Goal: Information Seeking & Learning: Learn about a topic

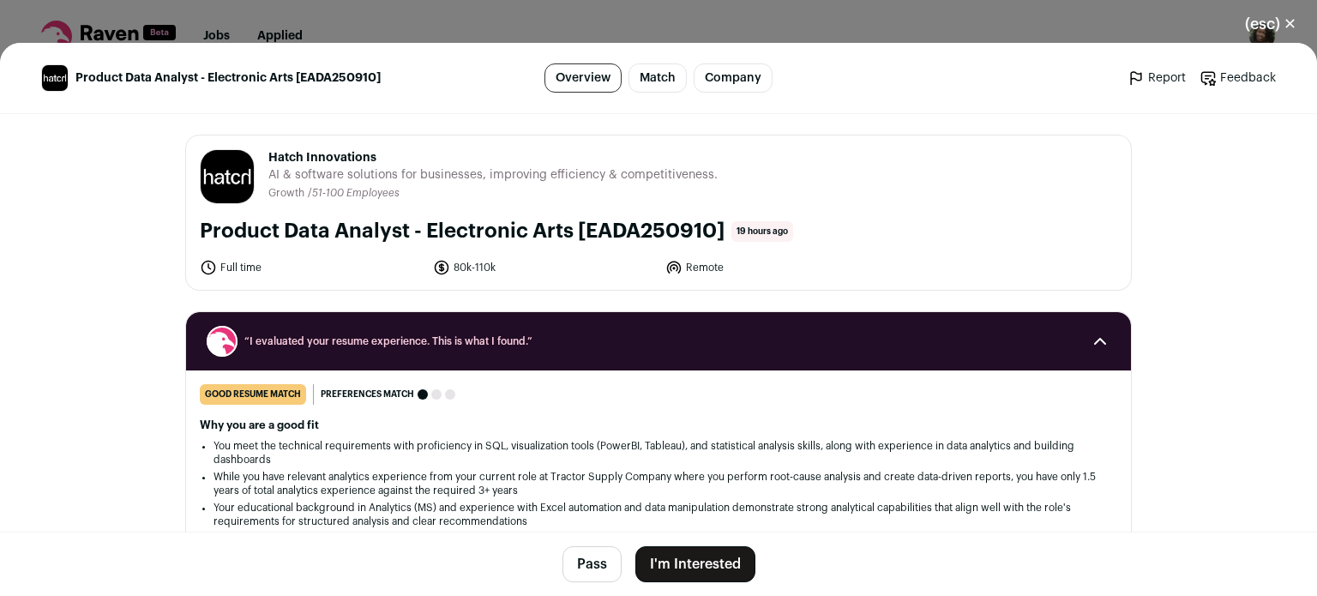
scroll to position [274, 0]
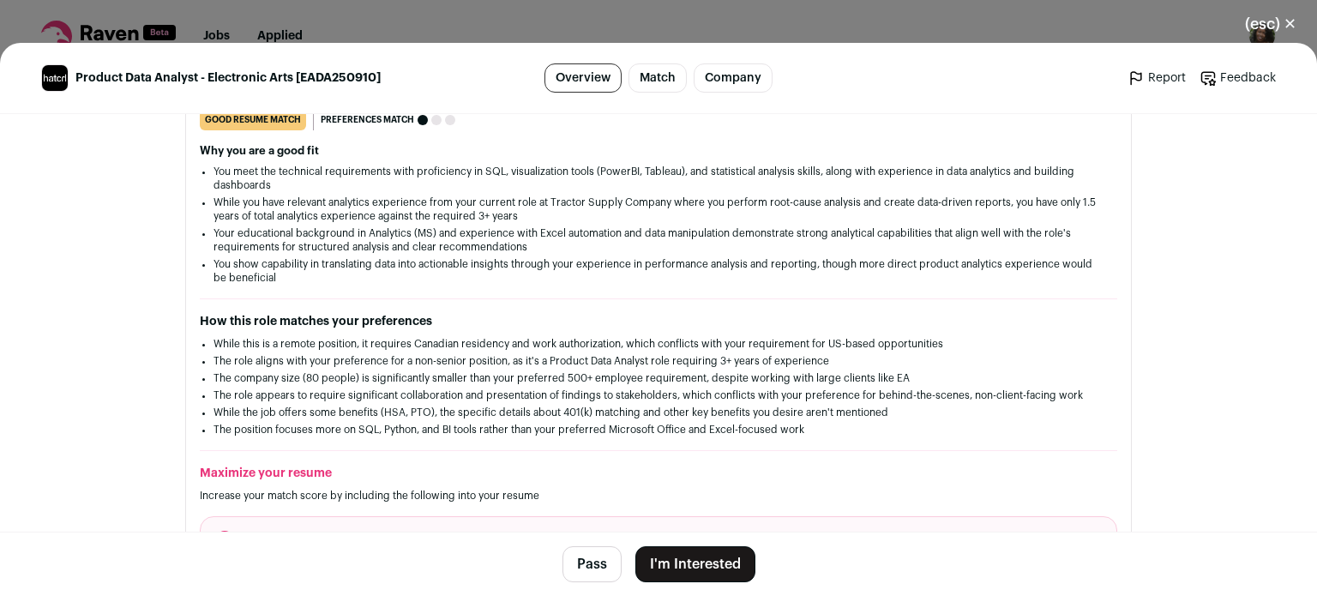
click at [652, 17] on div "(esc) ✕ Product Data Analyst - Electronic Arts [EADA250910] Overview Match Comp…" at bounding box center [658, 298] width 1317 height 596
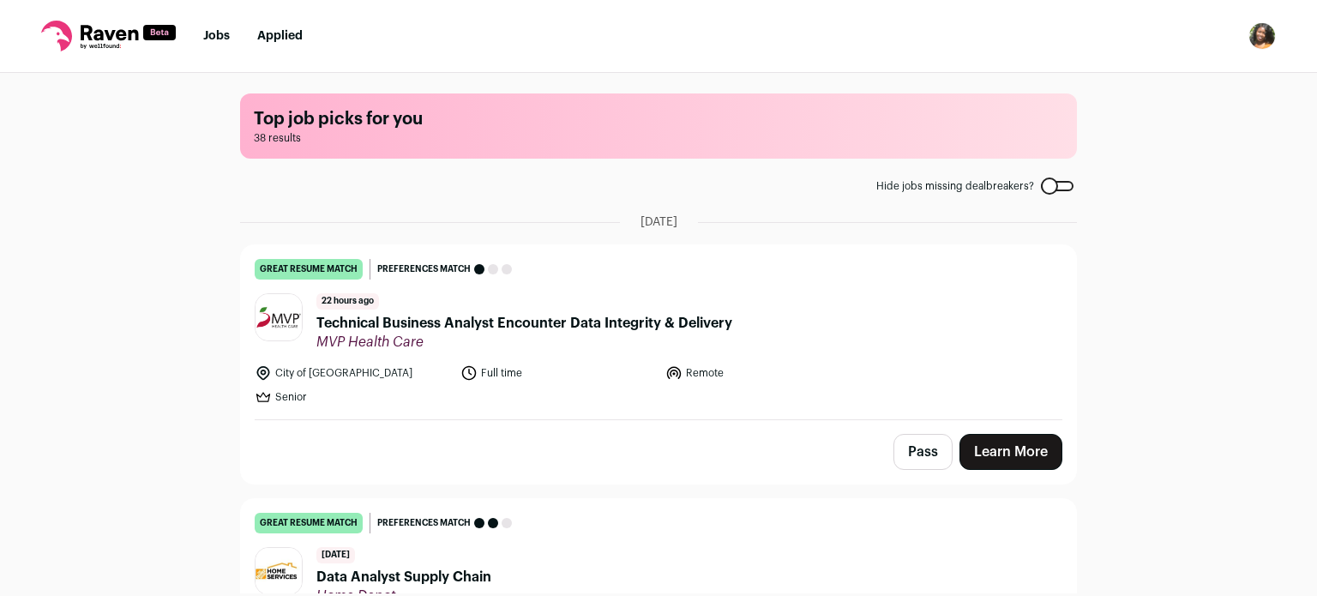
click at [159, 274] on div "Top job picks for you 38 results Hide jobs missing dealbreakers? September 12th…" at bounding box center [658, 333] width 1317 height 520
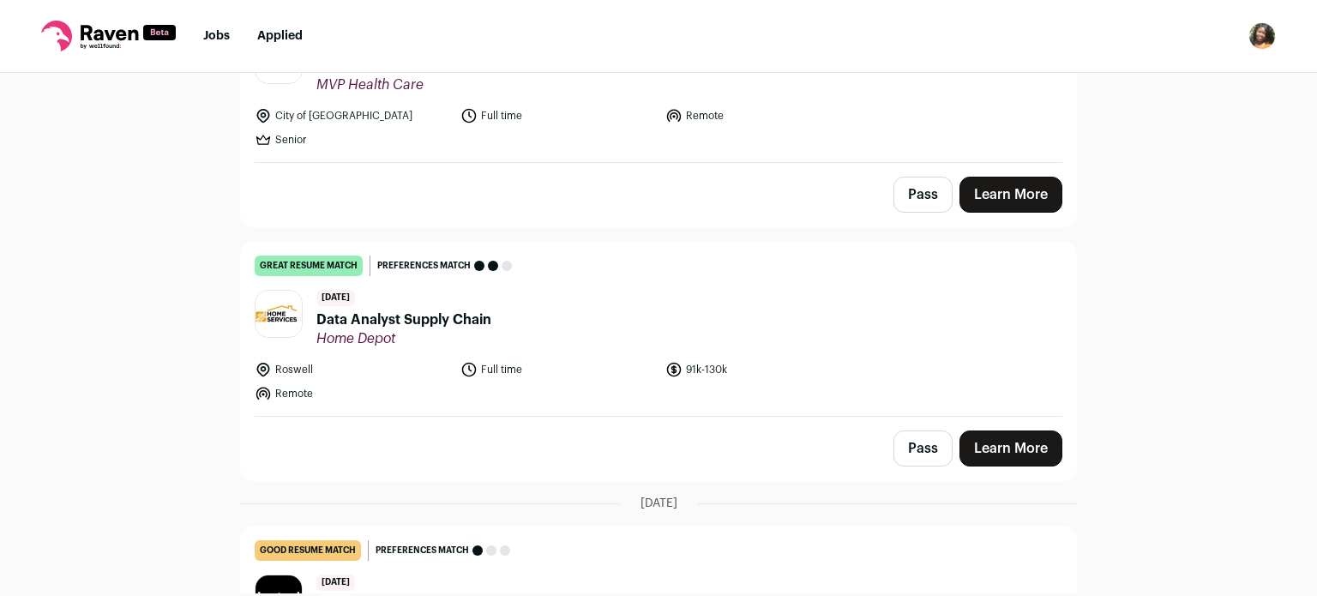
scroll to position [274, 0]
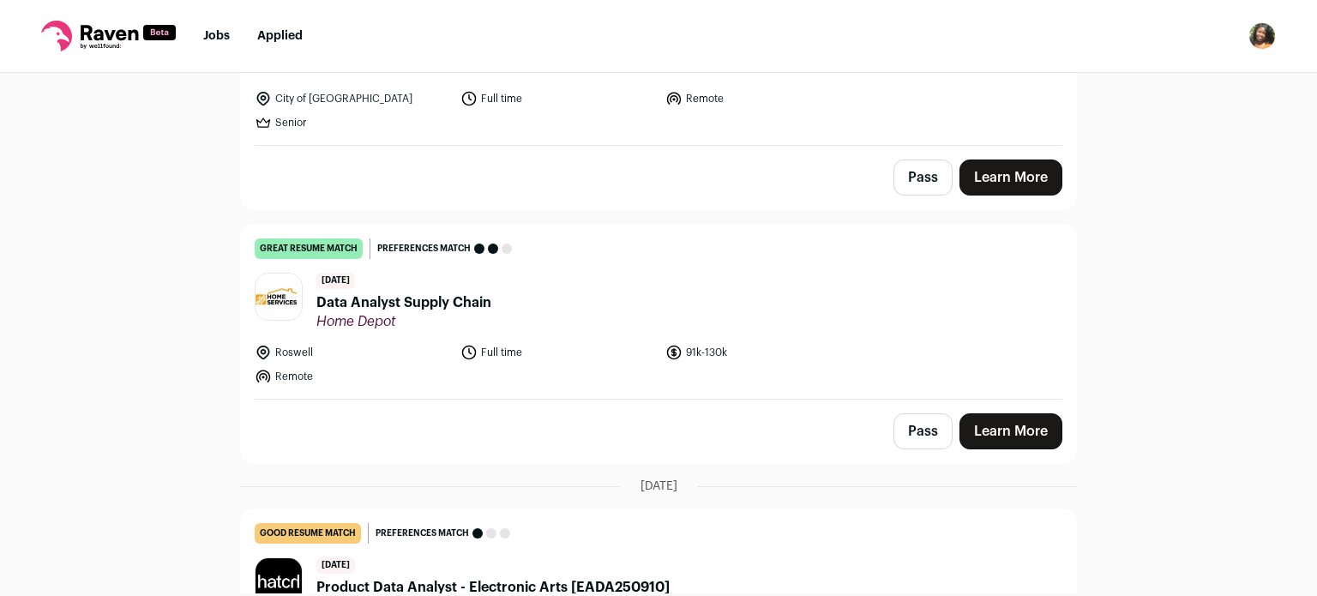
click at [369, 304] on span "Data Analyst Supply Chain" at bounding box center [403, 302] width 175 height 21
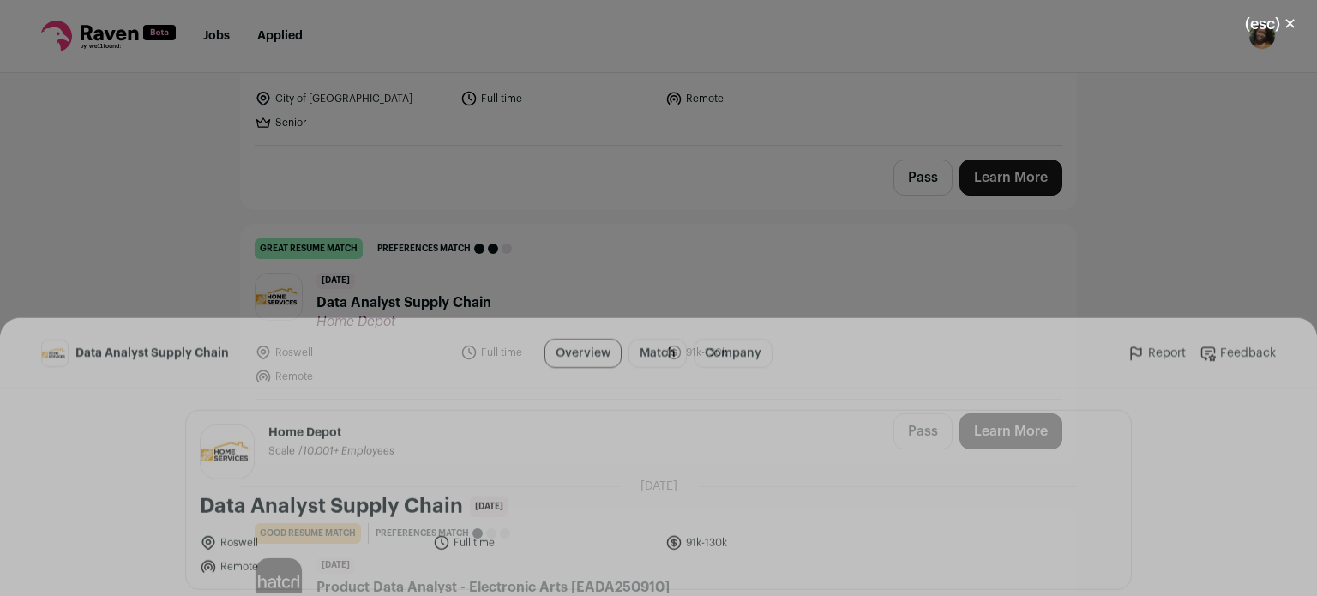
click at [388, 486] on li "Your Master's in Analytics from Georgia Tech perfectly aligns with the educatio…" at bounding box center [658, 476] width 890 height 27
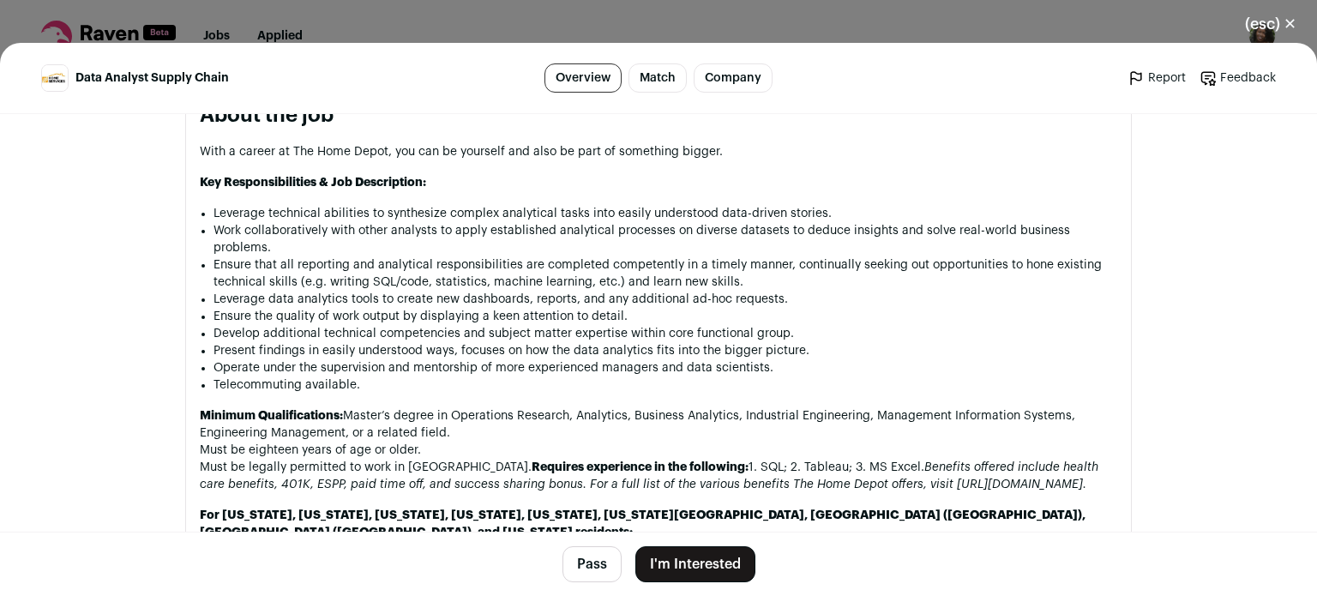
scroll to position [720, 0]
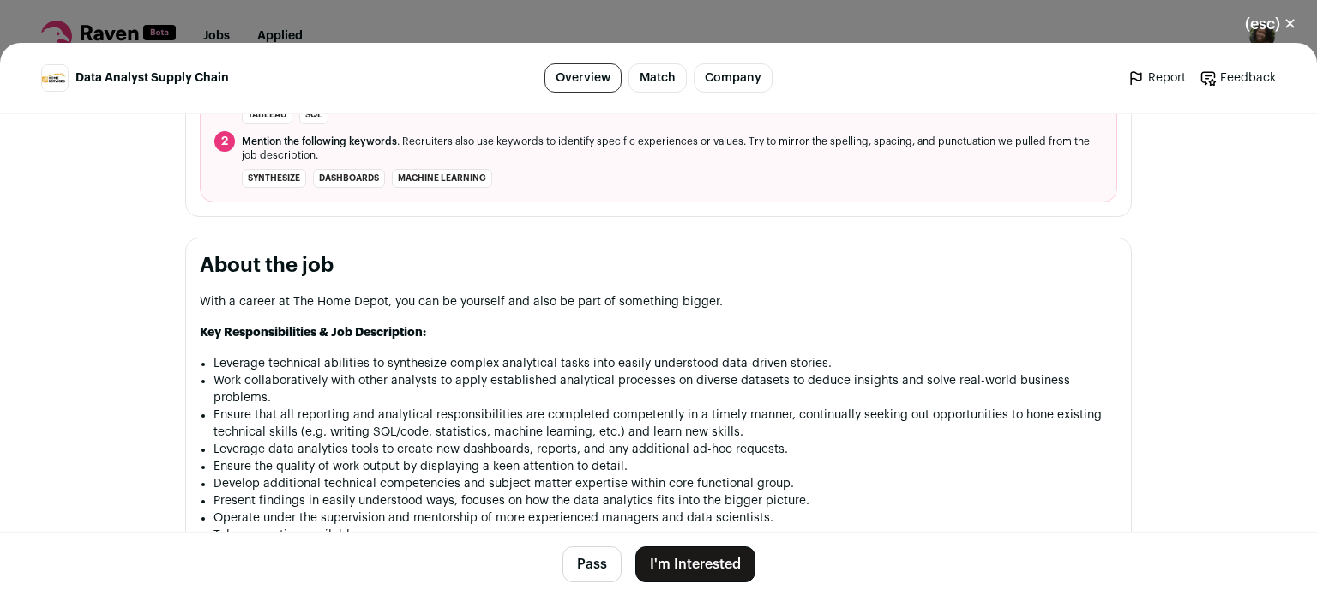
click at [1274, 21] on button "(esc) ✕" at bounding box center [1270, 24] width 93 height 38
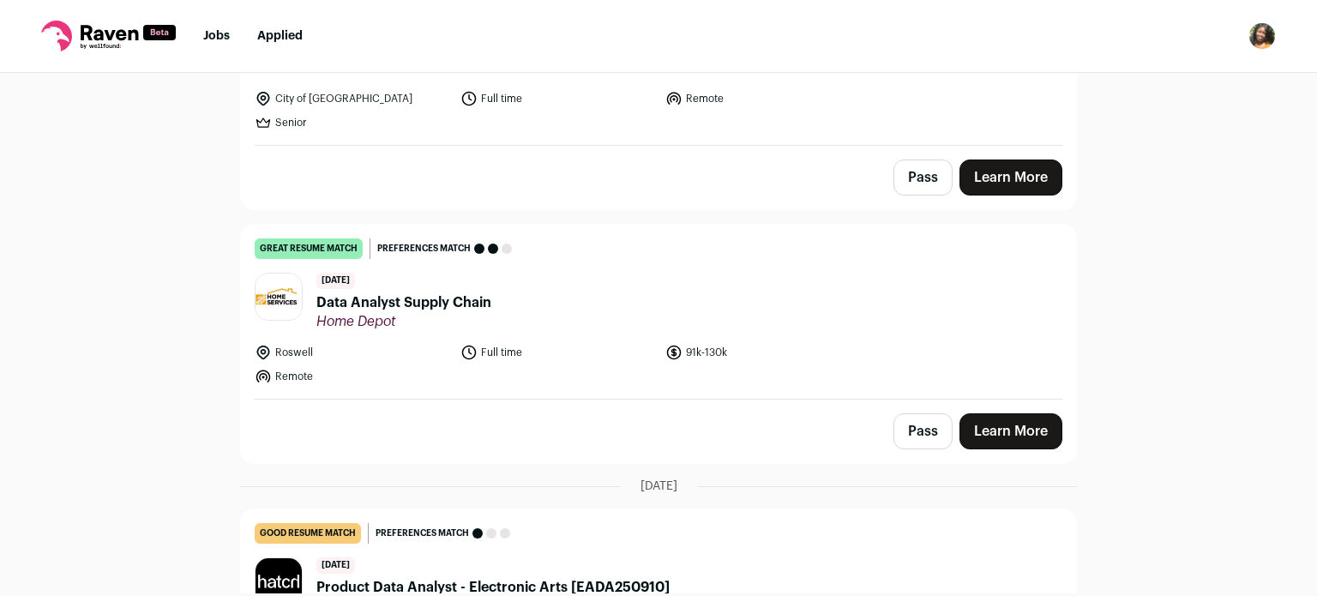
click at [199, 294] on div "Top job picks for you 38 results Hide jobs missing dealbreakers? September 12th…" at bounding box center [658, 333] width 1317 height 520
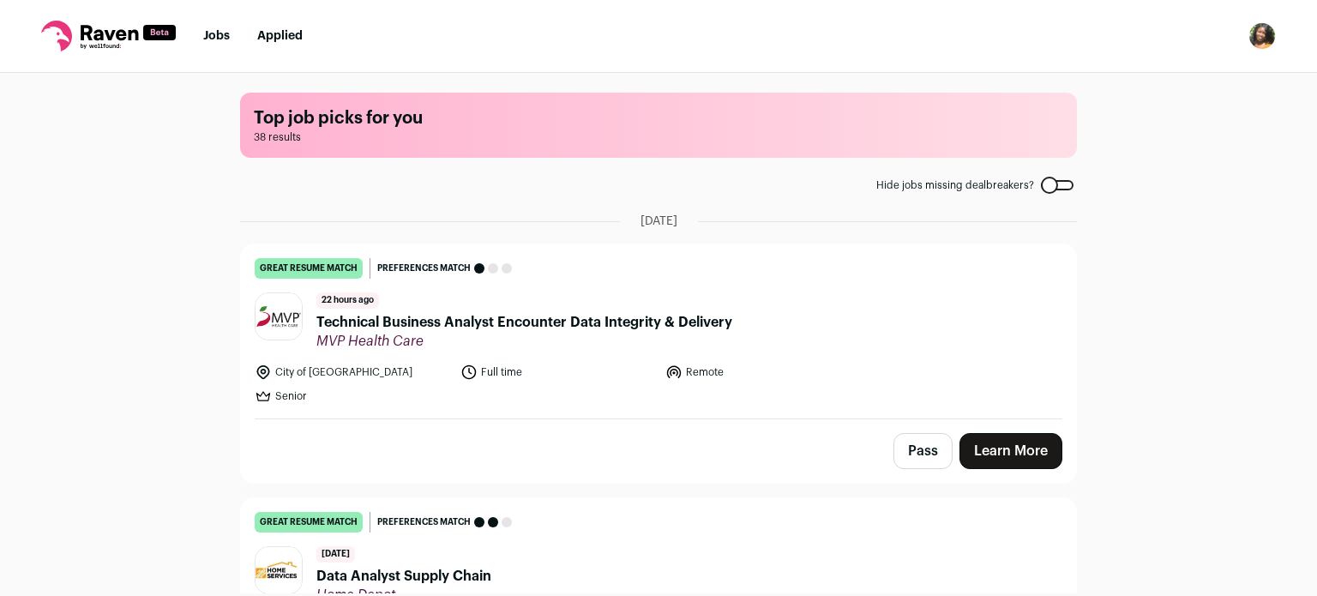
scroll to position [0, 0]
